Goal: Find specific page/section: Find specific page/section

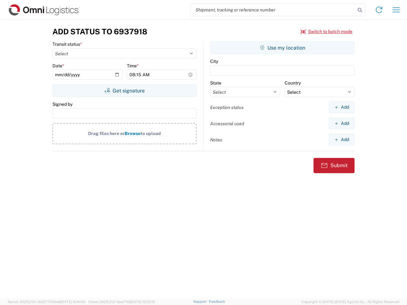
click at [273, 10] on input "search" at bounding box center [273, 10] width 165 height 12
click at [360, 10] on icon at bounding box center [360, 10] width 9 height 9
click at [379, 10] on icon at bounding box center [379, 10] width 10 height 10
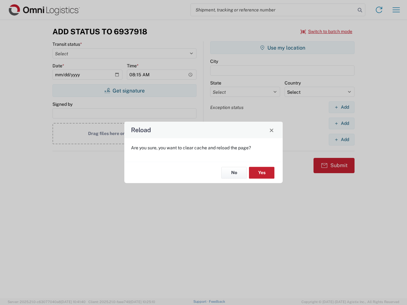
click at [396, 10] on div "Reload Are you sure, you want to clear cache and reload the page? No Yes" at bounding box center [203, 152] width 407 height 305
click at [327, 31] on div "Reload Are you sure, you want to clear cache and reload the page? No Yes" at bounding box center [203, 152] width 407 height 305
click at [124, 91] on div "Reload Are you sure, you want to clear cache and reload the page? No Yes" at bounding box center [203, 152] width 407 height 305
click at [282, 48] on div "Reload Are you sure, you want to clear cache and reload the page? No Yes" at bounding box center [203, 152] width 407 height 305
click at [342, 107] on div "Reload Are you sure, you want to clear cache and reload the page? No Yes" at bounding box center [203, 152] width 407 height 305
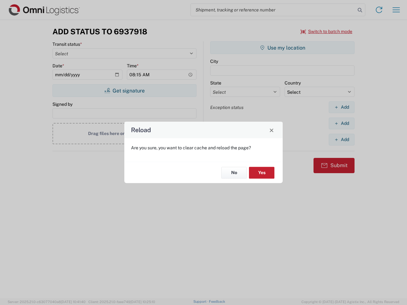
click at [342, 123] on div "Reload Are you sure, you want to clear cache and reload the page? No Yes" at bounding box center [203, 152] width 407 height 305
click at [342, 140] on div "Reload Are you sure, you want to clear cache and reload the page? No Yes" at bounding box center [203, 152] width 407 height 305
